Goal: Browse casually

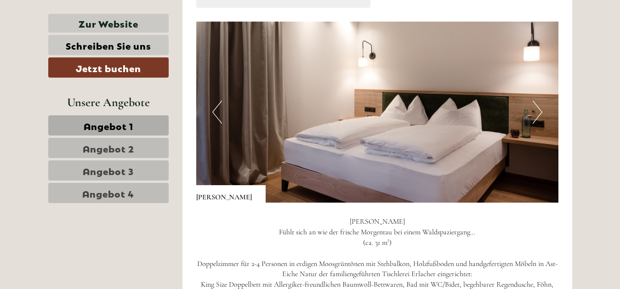
scroll to position [595, 0]
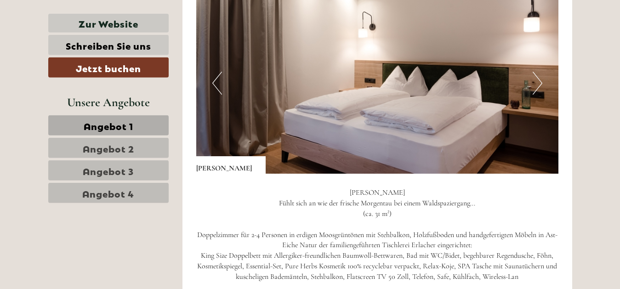
click at [536, 80] on button "Next" at bounding box center [538, 83] width 10 height 23
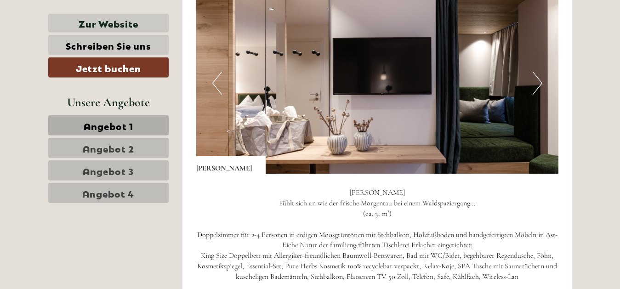
click at [536, 80] on button "Next" at bounding box center [538, 83] width 10 height 23
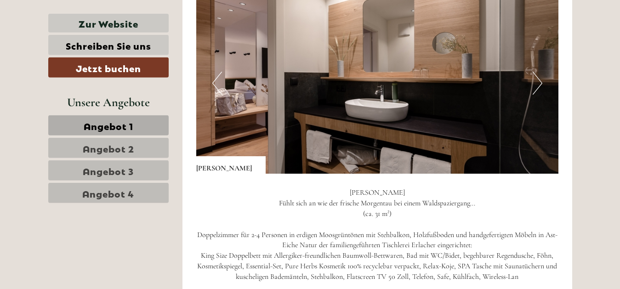
click at [536, 80] on button "Next" at bounding box center [538, 83] width 10 height 23
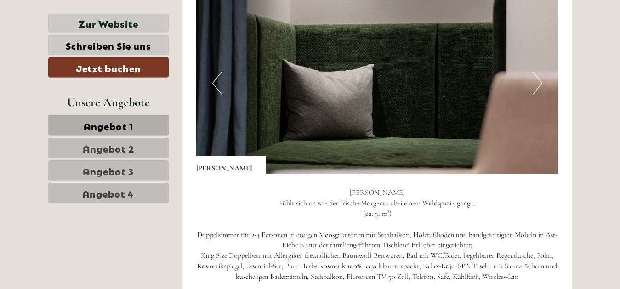
click at [536, 80] on button "Next" at bounding box center [538, 83] width 10 height 23
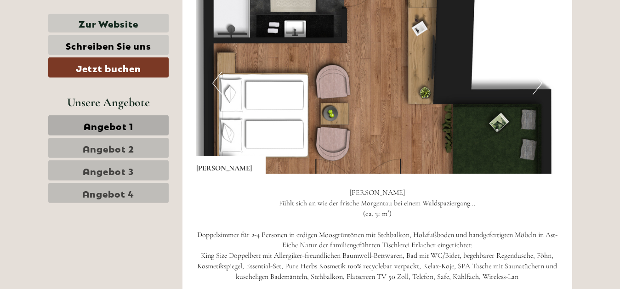
click at [536, 80] on button "Next" at bounding box center [538, 83] width 10 height 23
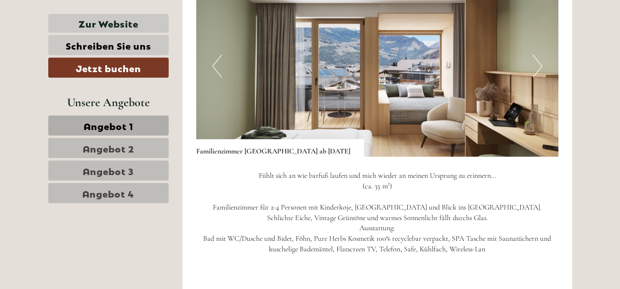
scroll to position [1292, 0]
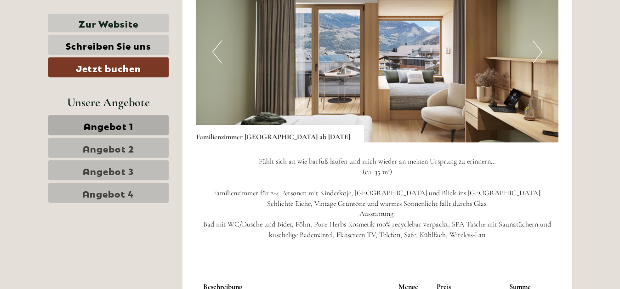
click at [536, 53] on button "Next" at bounding box center [538, 51] width 10 height 23
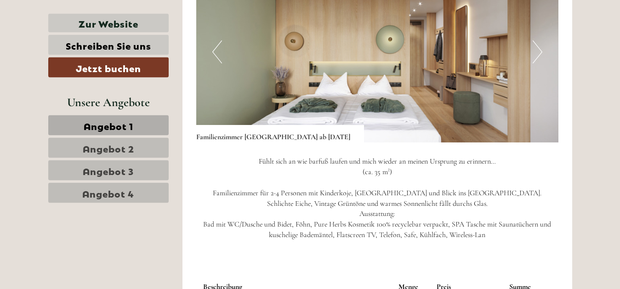
click at [536, 53] on button "Next" at bounding box center [538, 51] width 10 height 23
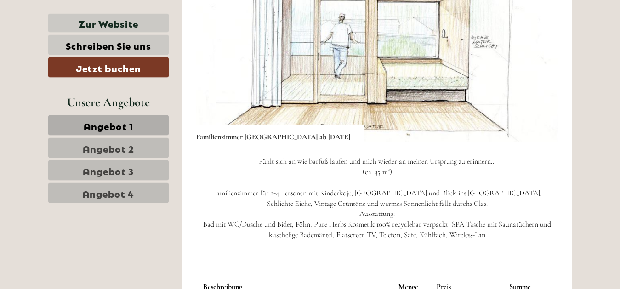
click at [536, 53] on button "Next" at bounding box center [538, 51] width 10 height 23
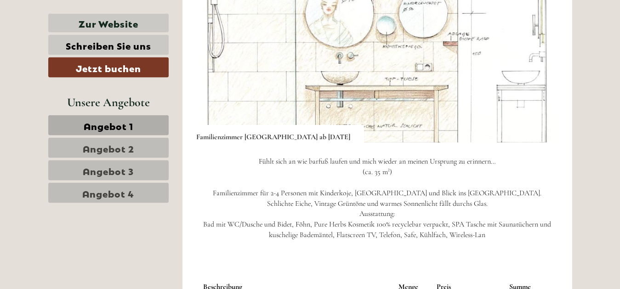
click at [536, 53] on button "Next" at bounding box center [538, 51] width 10 height 23
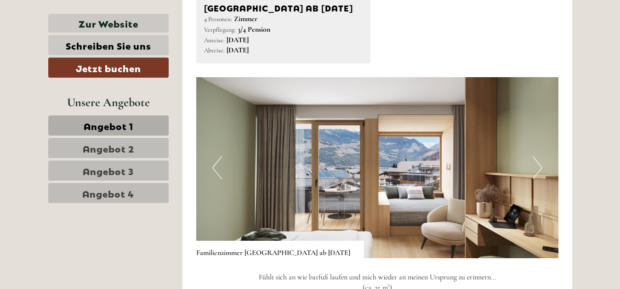
scroll to position [1234, 0]
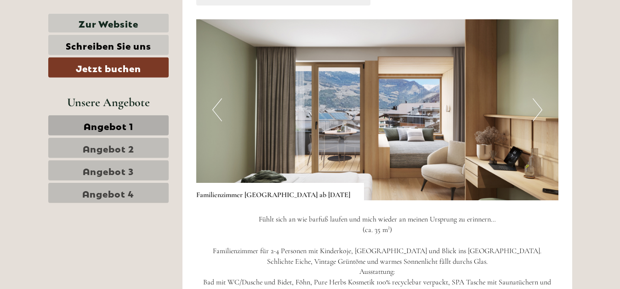
click at [540, 115] on button "Next" at bounding box center [538, 109] width 10 height 23
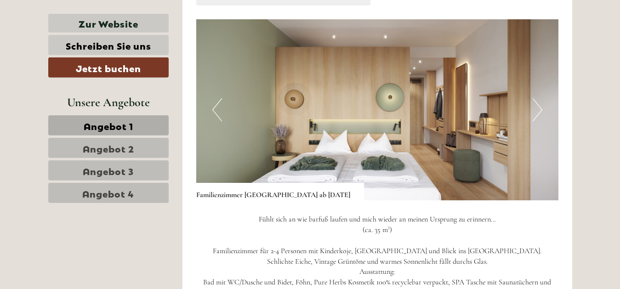
click at [540, 115] on button "Next" at bounding box center [538, 109] width 10 height 23
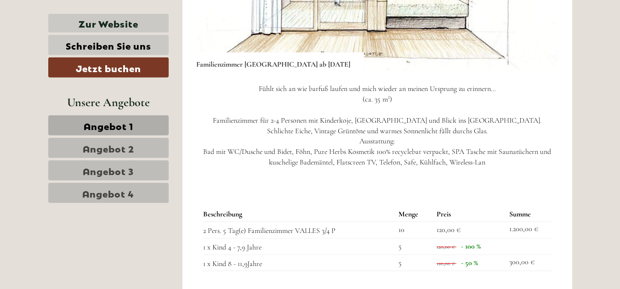
scroll to position [1387, 0]
